Goal: Check status: Check status

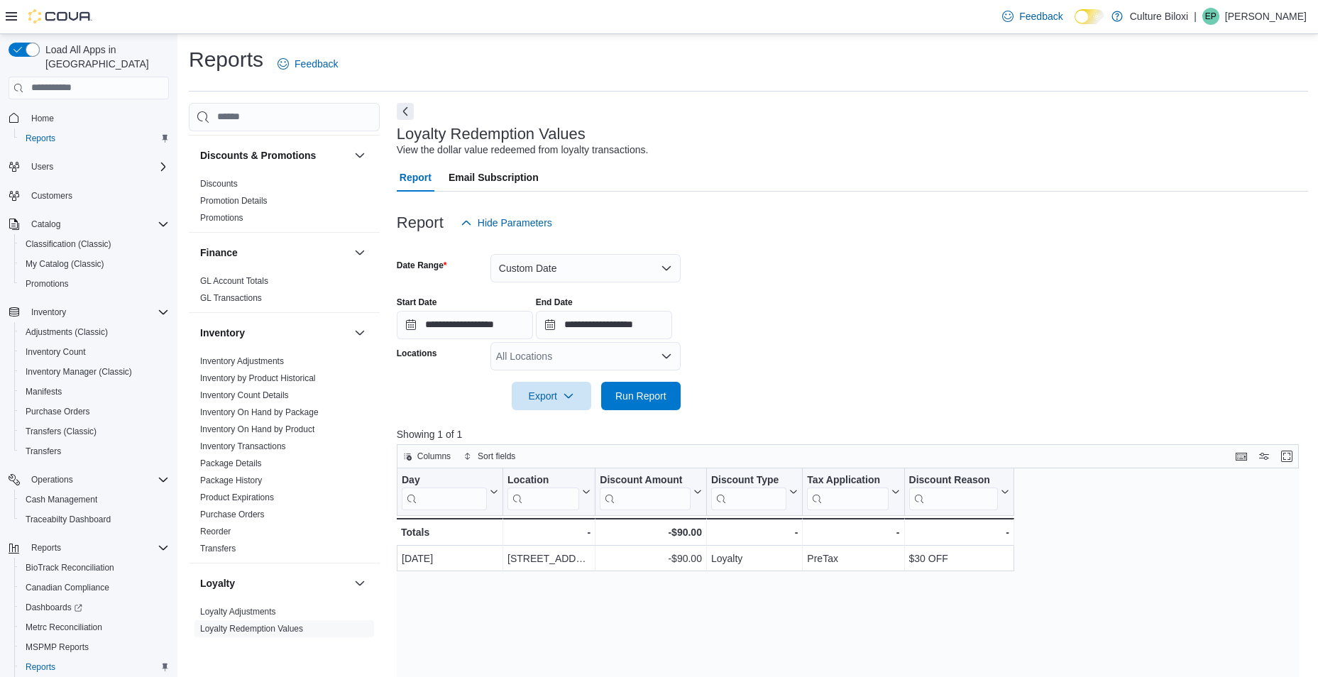
scroll to position [714, 0]
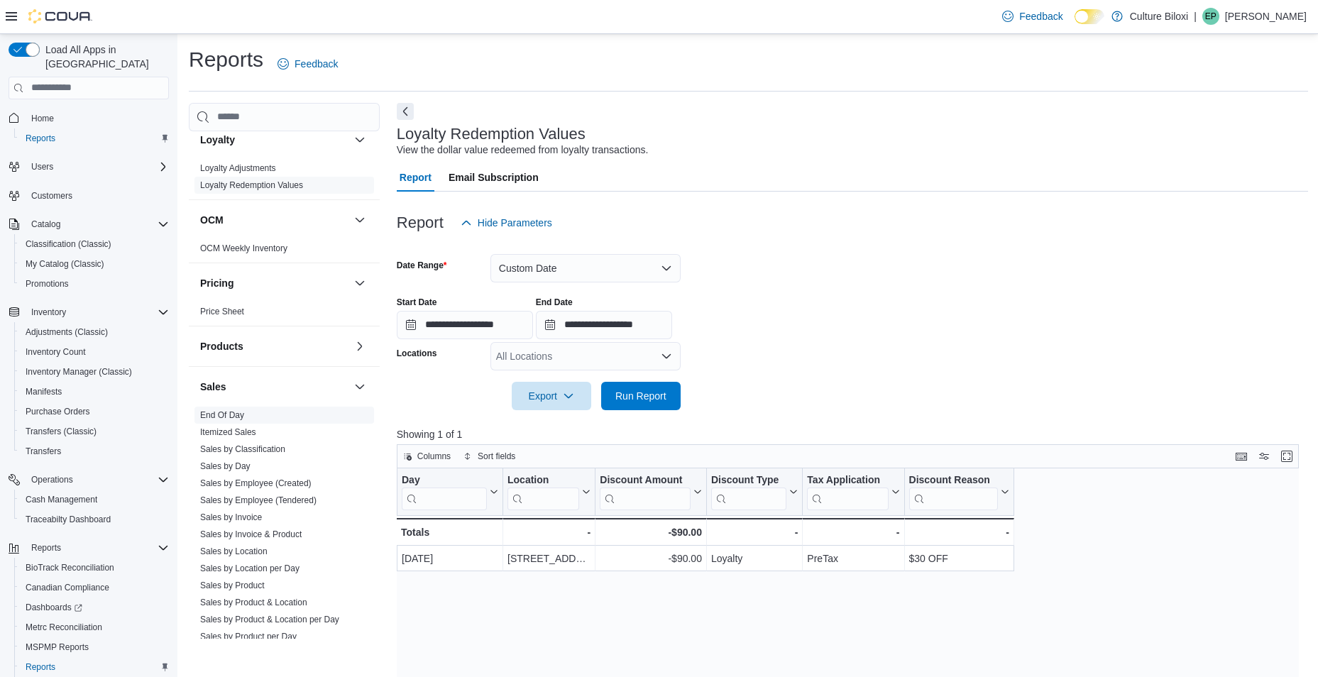
click at [229, 412] on link "End Of Day" at bounding box center [222, 415] width 44 height 10
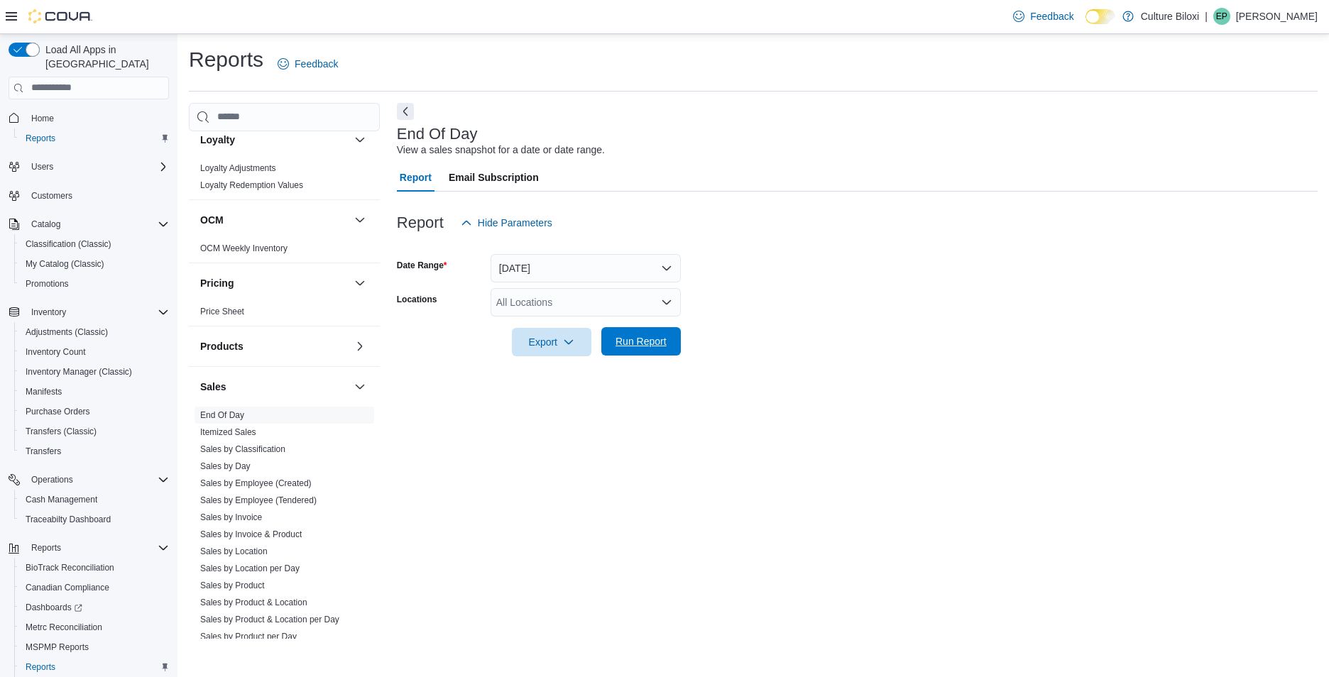
click at [638, 344] on span "Run Report" at bounding box center [641, 341] width 51 height 14
